Goal: Obtain resource: Download file/media

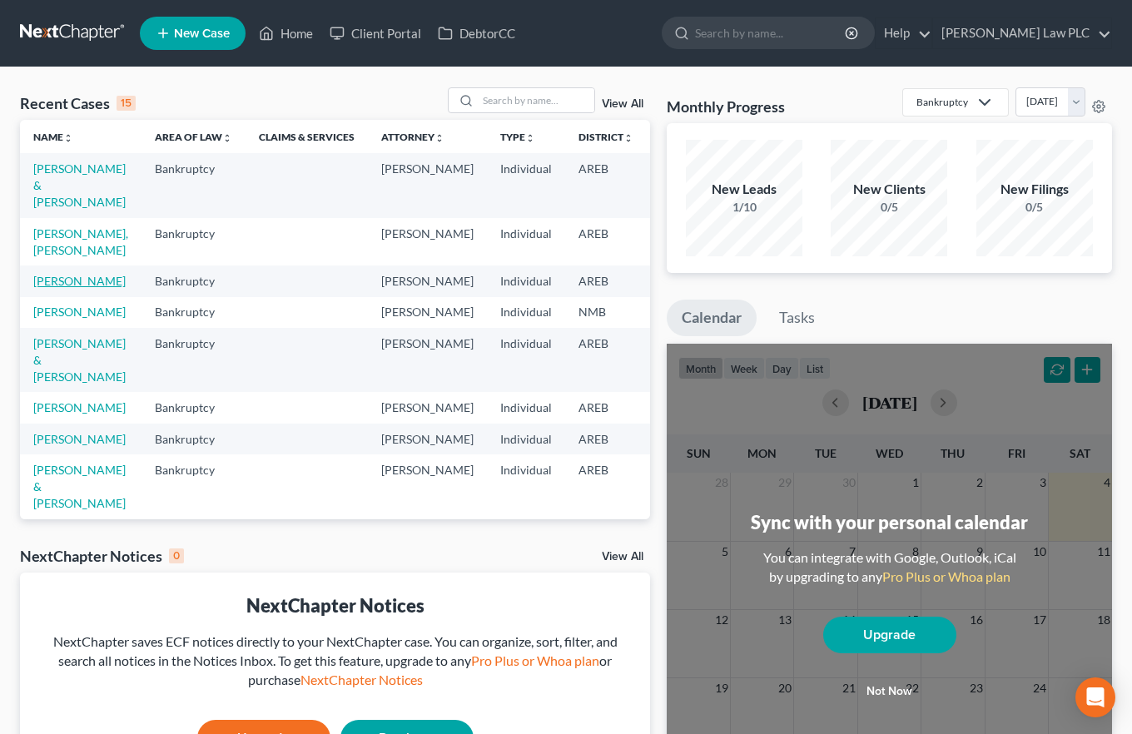
click at [54, 288] on link "[PERSON_NAME]" at bounding box center [79, 281] width 92 height 14
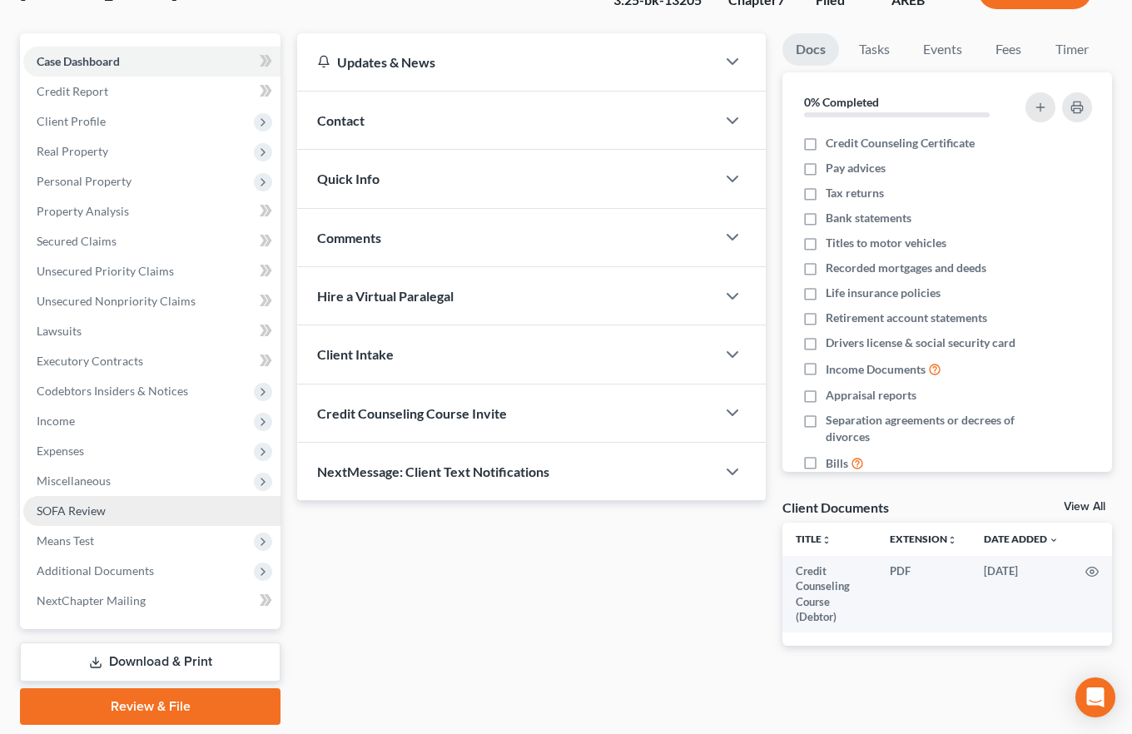
scroll to position [181, 0]
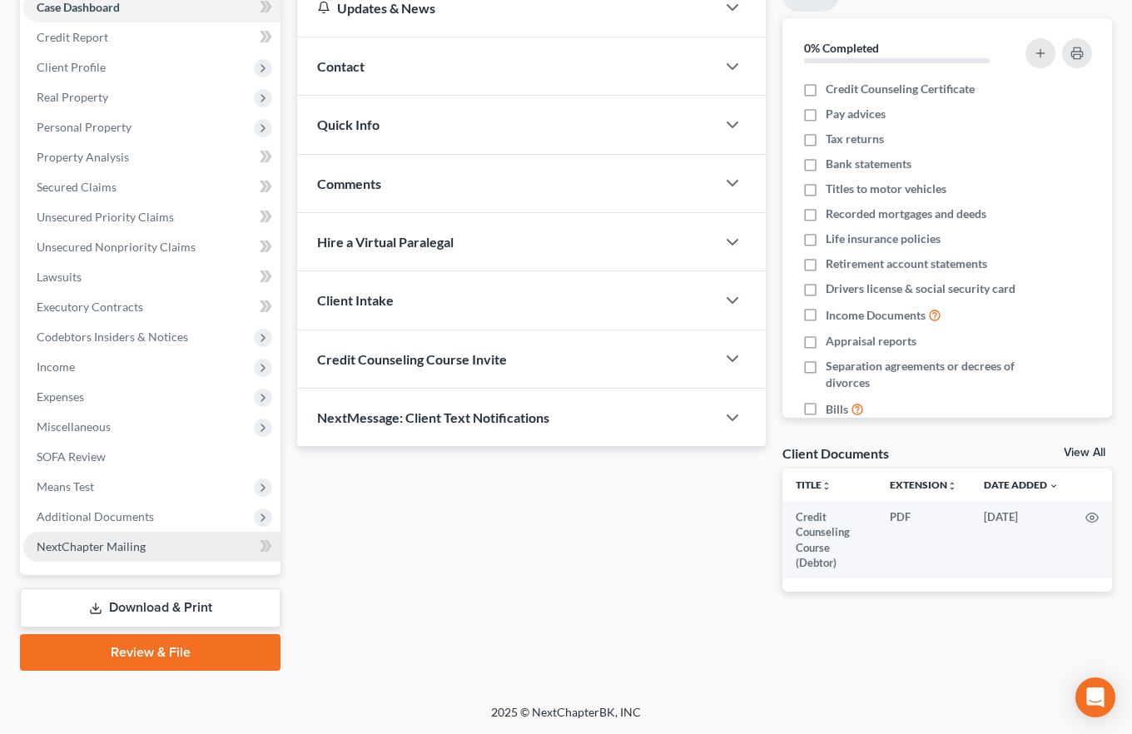
click at [143, 539] on span "NextChapter Mailing" at bounding box center [91, 546] width 109 height 14
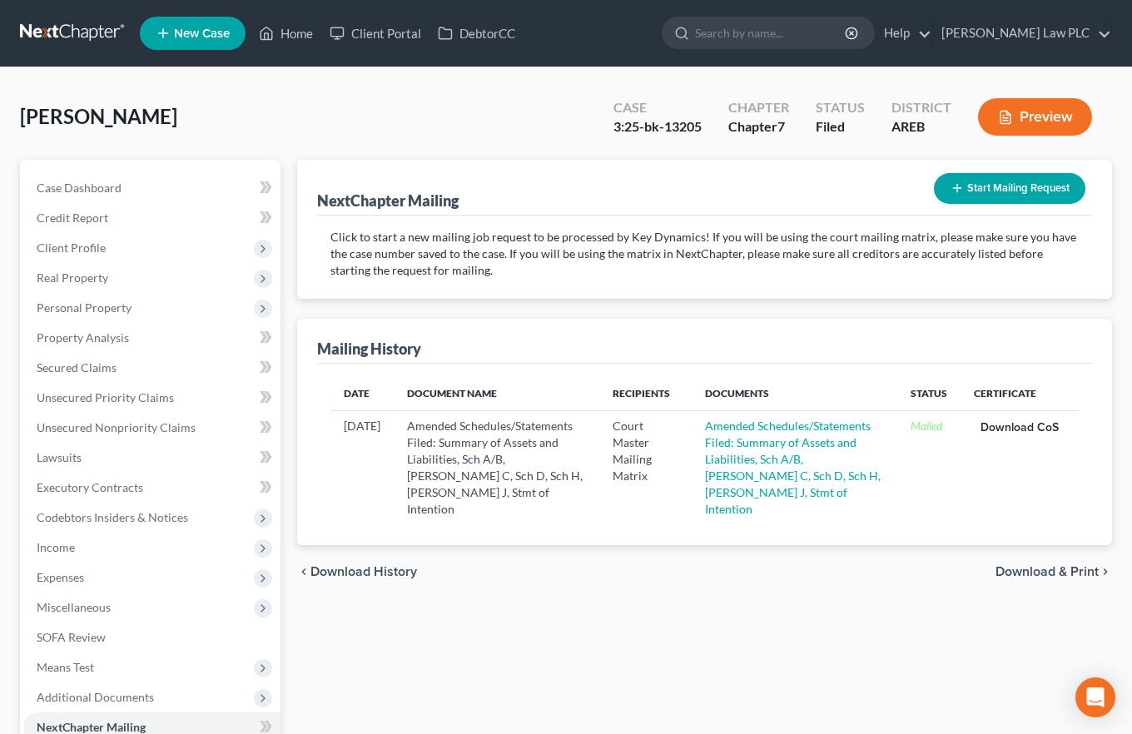
click at [1024, 428] on link "Download CoS" at bounding box center [1020, 428] width 78 height 12
click at [1008, 428] on link "Download CoS" at bounding box center [1020, 428] width 78 height 12
click at [62, 31] on link at bounding box center [73, 33] width 107 height 30
